Goal: Ask a question

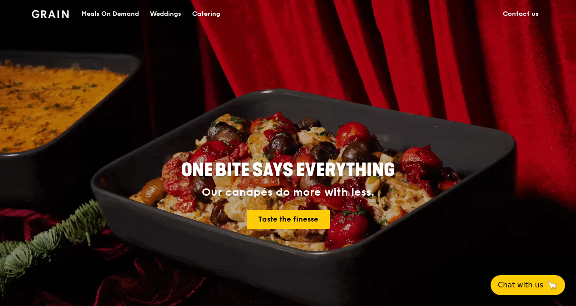
click at [210, 13] on div "Catering" at bounding box center [206, 13] width 28 height 27
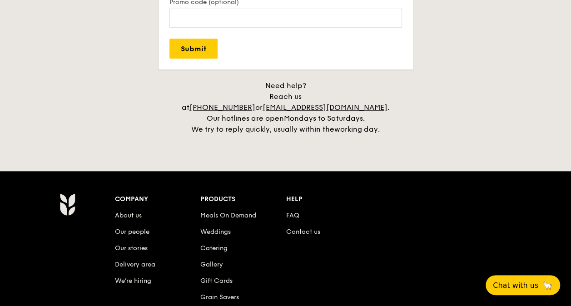
scroll to position [2090, 0]
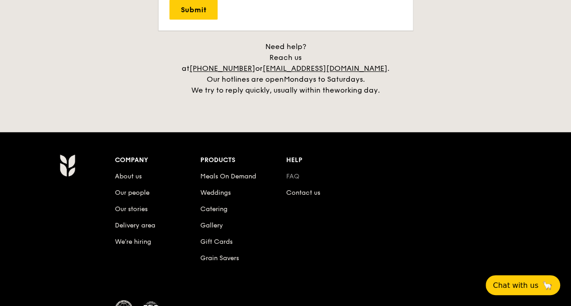
click at [295, 173] on link "FAQ" at bounding box center [292, 177] width 13 height 8
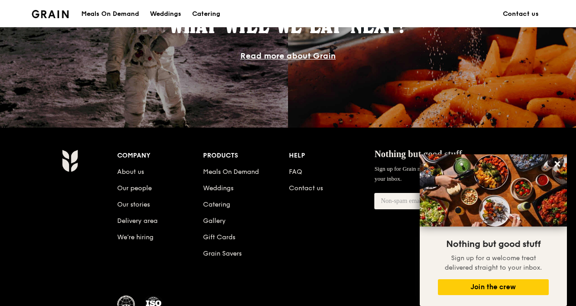
scroll to position [890, 0]
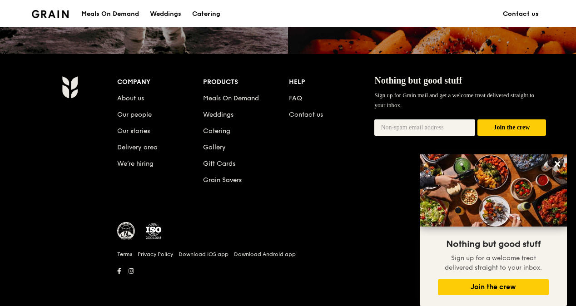
click at [293, 92] on li "FAQ" at bounding box center [332, 97] width 86 height 16
click at [296, 96] on link "FAQ" at bounding box center [295, 98] width 13 height 8
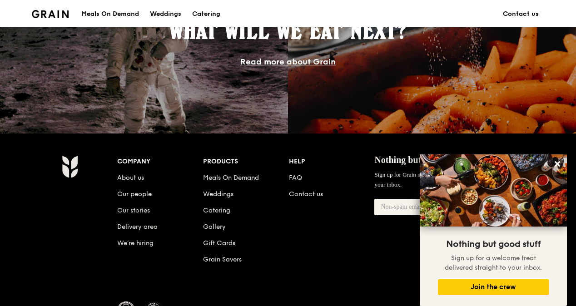
scroll to position [754, 0]
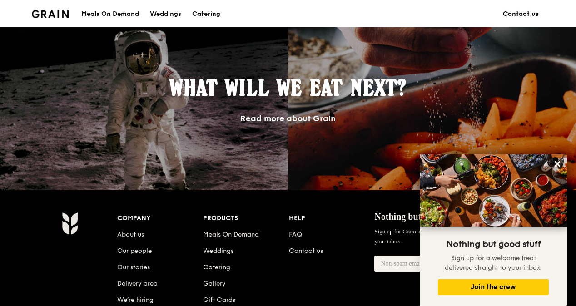
click at [522, 9] on link "Contact us" at bounding box center [520, 13] width 47 height 27
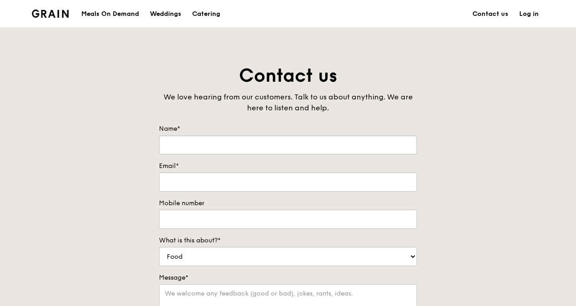
click at [204, 148] on input "Name*" at bounding box center [288, 144] width 258 height 19
type input "Li Hui"
click at [123, 151] on div "Contact us We love hearing from our customers. Talk to us about anything. We ar…" at bounding box center [288, 254] width 576 height 380
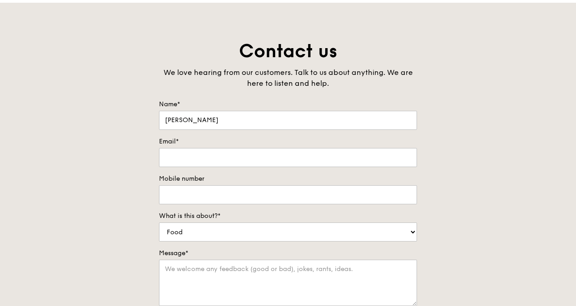
scroll to position [45, 0]
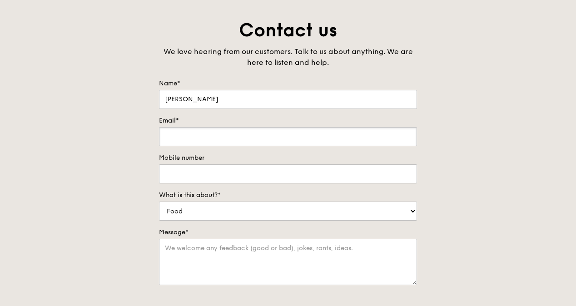
click at [177, 137] on input "Email*" at bounding box center [288, 136] width 258 height 19
type input "lihui_20@hotmail.sg"
click at [206, 179] on input "Mobile number" at bounding box center [288, 173] width 258 height 19
type input "81390093"
drag, startPoint x: 99, startPoint y: 201, endPoint x: 109, endPoint y: 204, distance: 11.5
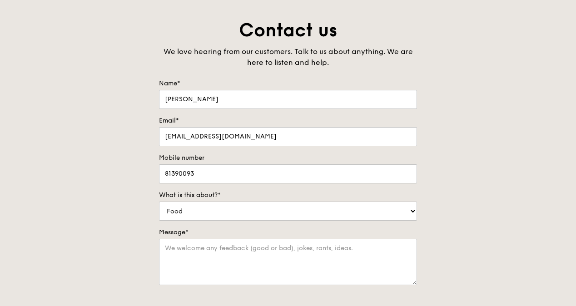
click at [99, 201] on div "Contact us We love hearing from our customers. Talk to us about anything. We ar…" at bounding box center [288, 208] width 576 height 380
click at [179, 211] on select "Food Service Billing/Payment Catering Others" at bounding box center [288, 211] width 258 height 19
select select "Catering"
click at [159, 202] on select "Food Service Billing/Payment Catering Others" at bounding box center [288, 211] width 258 height 19
click at [179, 257] on textarea "Message*" at bounding box center [288, 262] width 258 height 46
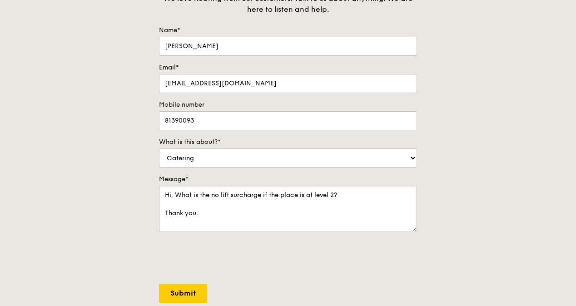
scroll to position [136, 0]
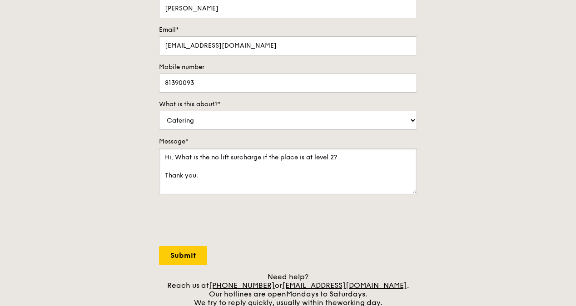
type textarea "Hi, What is the no lift surcharge if the place is at level 2? Thank you."
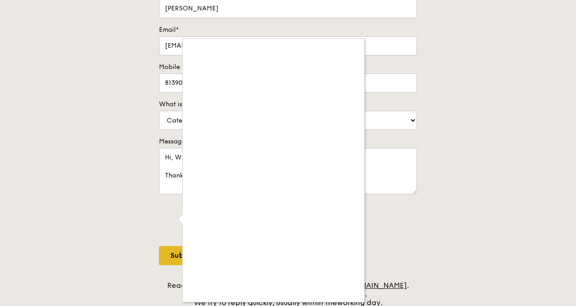
click at [170, 251] on div at bounding box center [288, 153] width 576 height 306
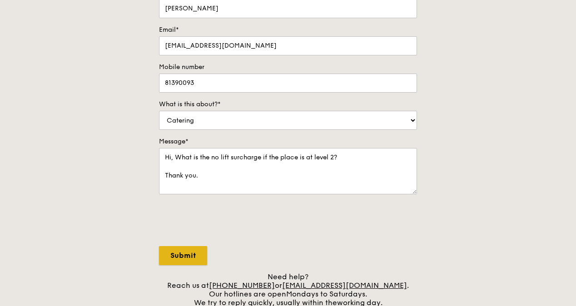
click at [167, 254] on input "Submit" at bounding box center [183, 255] width 48 height 19
select select "Food"
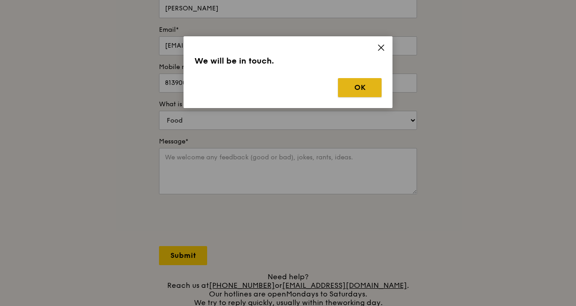
click at [369, 91] on button "OK" at bounding box center [360, 87] width 44 height 19
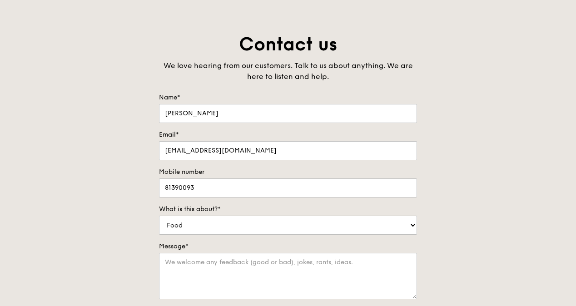
scroll to position [45, 0]
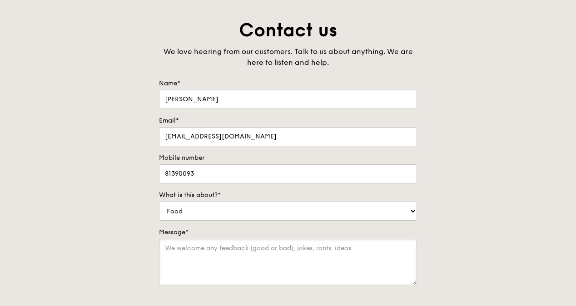
click at [233, 249] on textarea "Message*" at bounding box center [288, 262] width 258 height 46
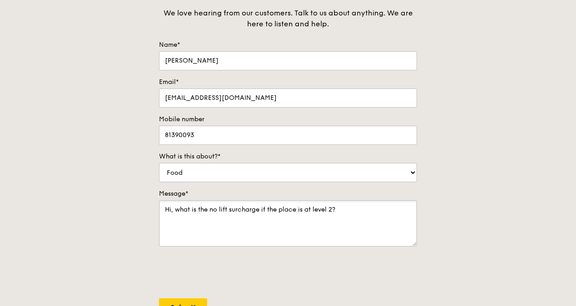
scroll to position [136, 0]
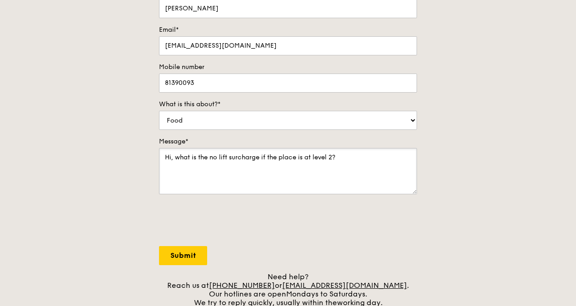
type textarea "Hi, what is the no lift surcharge if the place is at level 2?"
click at [180, 255] on input "Submit" at bounding box center [183, 255] width 48 height 19
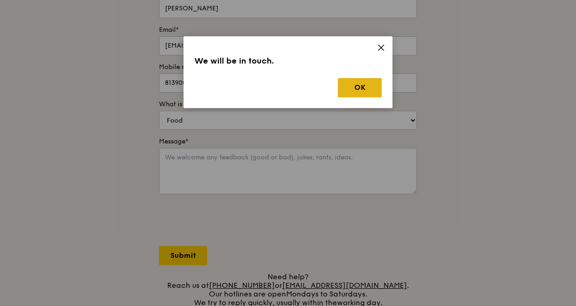
click at [363, 89] on button "OK" at bounding box center [360, 87] width 44 height 19
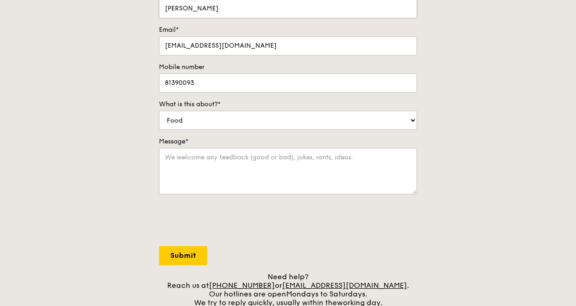
scroll to position [0, 0]
